Goal: Navigation & Orientation: Find specific page/section

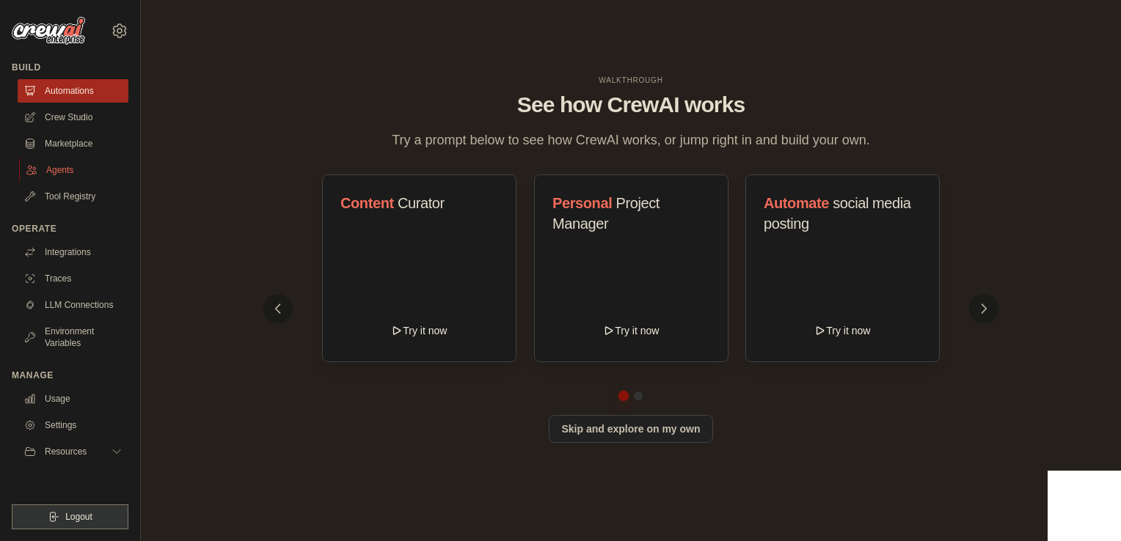
click at [55, 172] on link "Agents" at bounding box center [74, 169] width 111 height 23
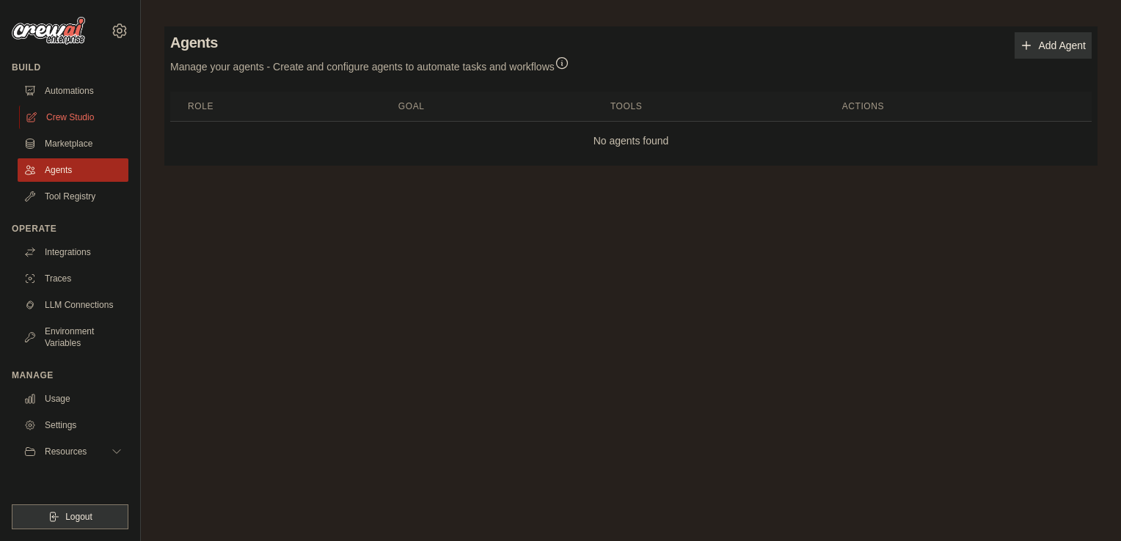
click at [70, 125] on link "Crew Studio" at bounding box center [74, 117] width 111 height 23
